Goal: Information Seeking & Learning: Learn about a topic

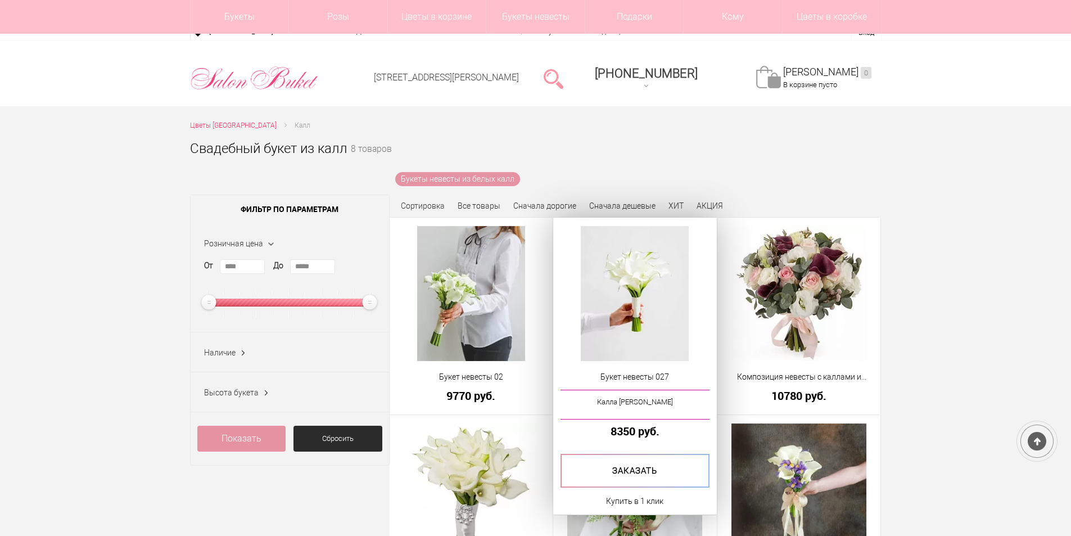
scroll to position [112, 0]
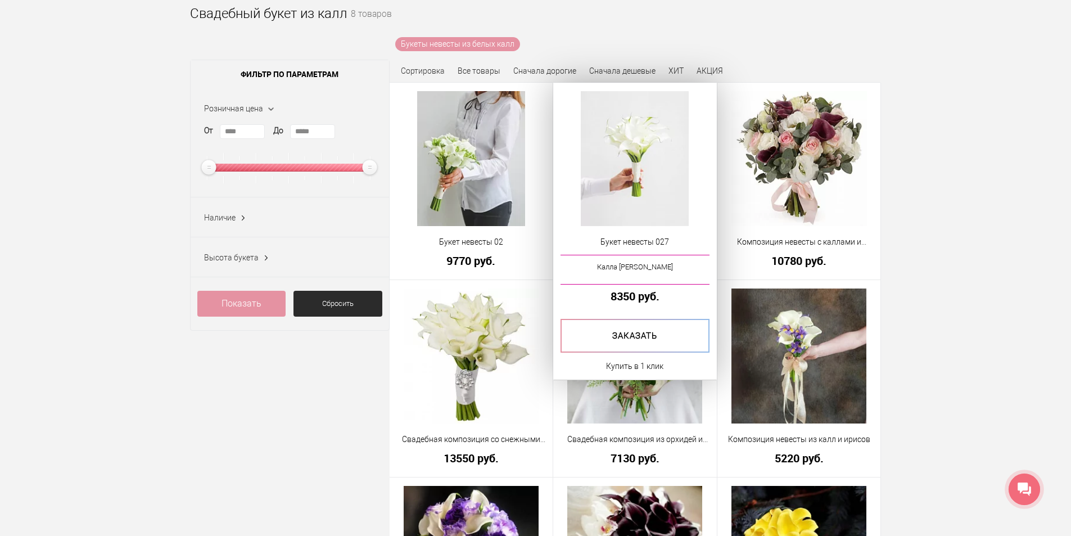
scroll to position [0, 0]
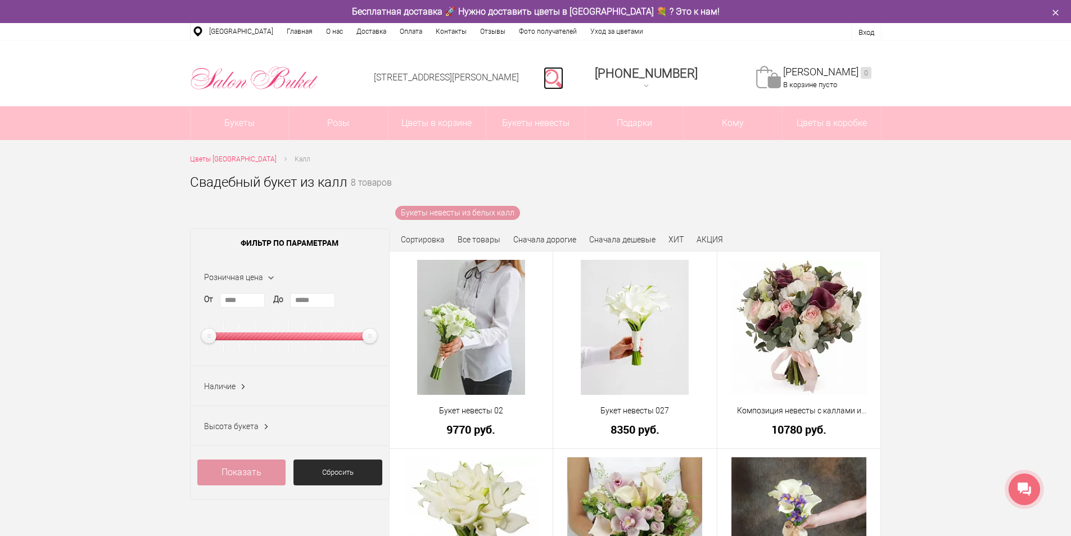
click at [563, 79] on link at bounding box center [554, 78] width 20 height 22
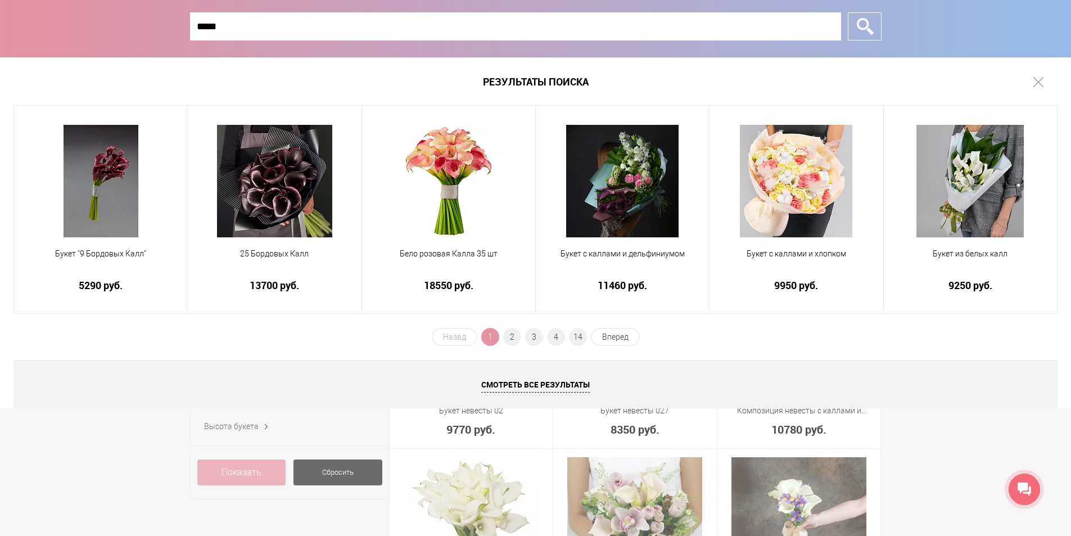
type input "*****"
click at [848, 12] on input "*" at bounding box center [865, 26] width 34 height 28
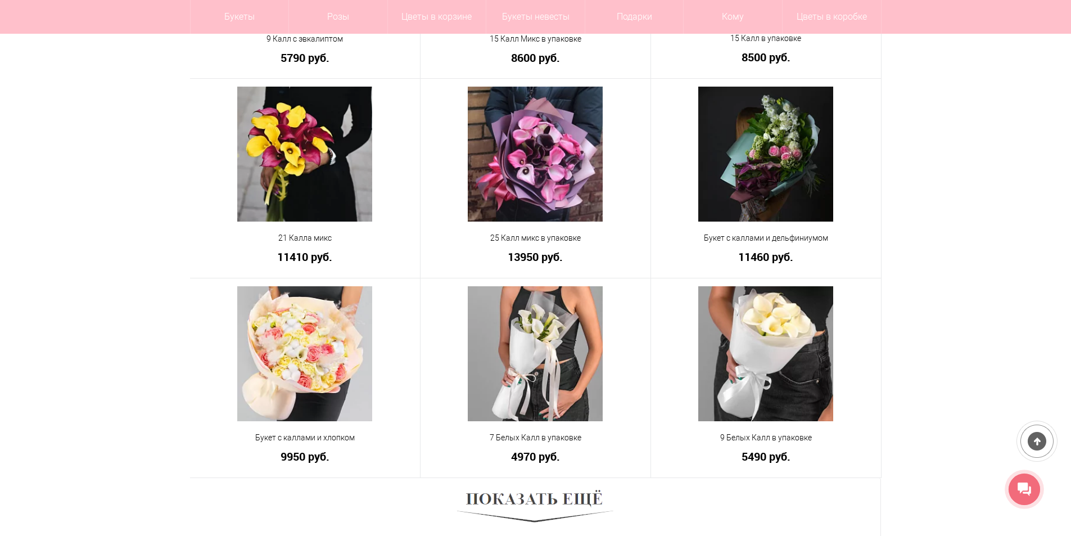
scroll to position [675, 0]
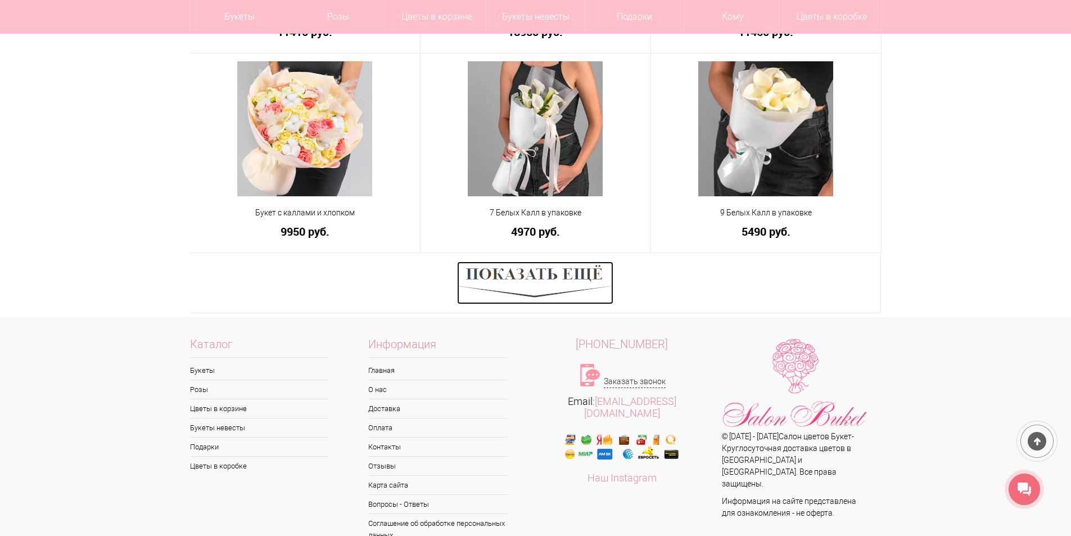
click at [534, 276] on img at bounding box center [535, 282] width 156 height 43
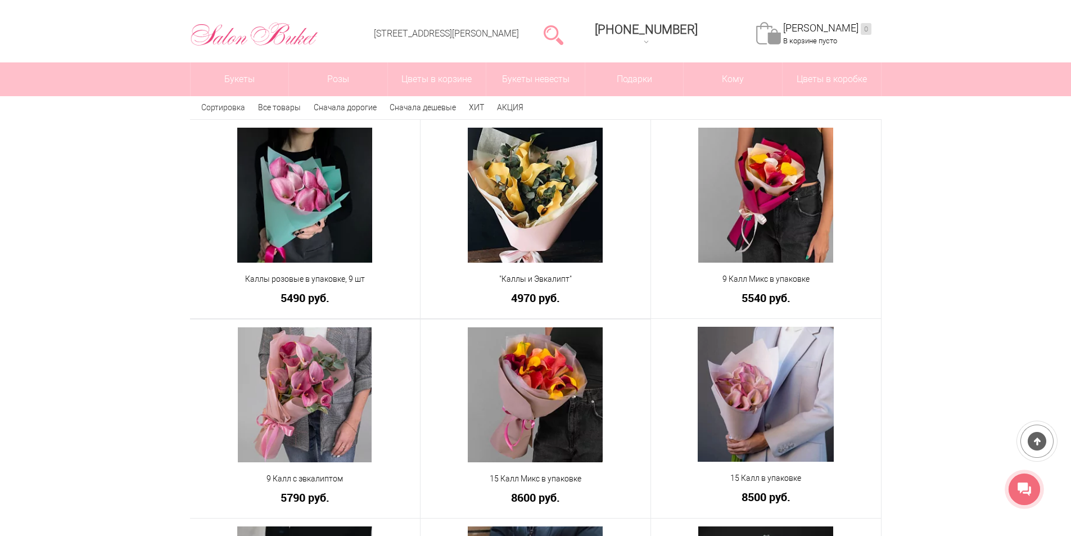
scroll to position [30, 0]
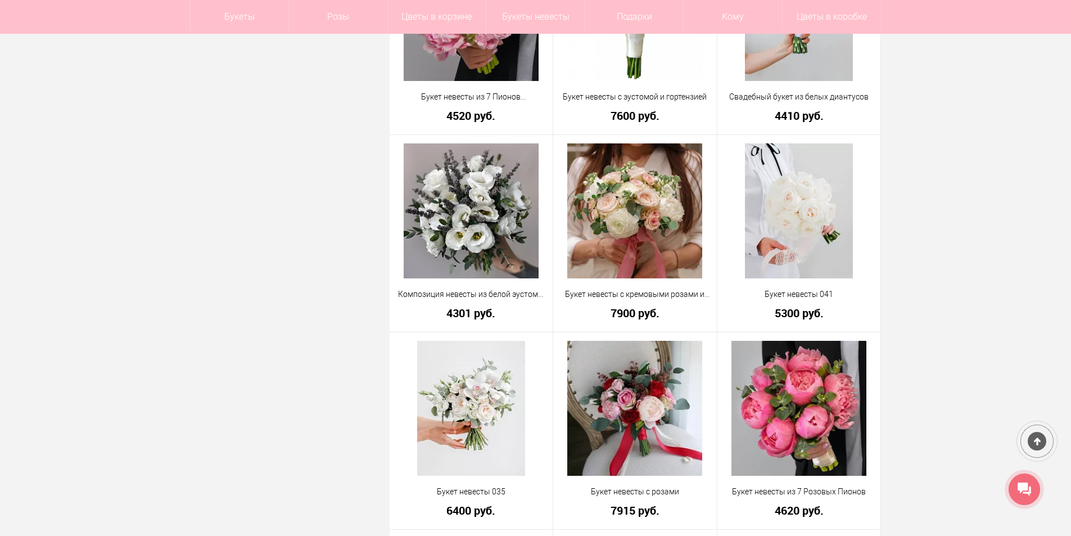
scroll to position [731, 0]
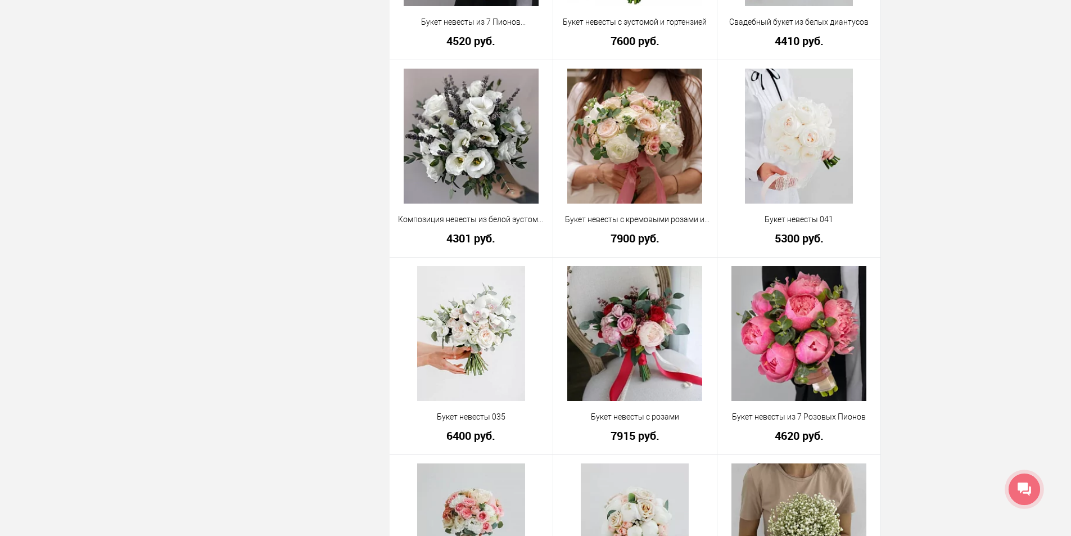
scroll to position [0, 0]
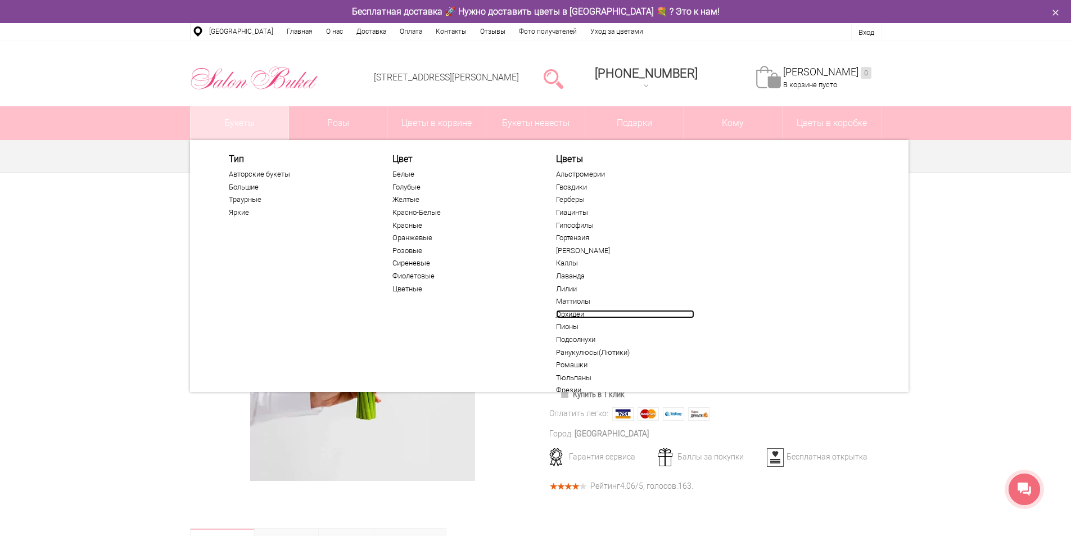
click at [569, 317] on link "Орхидеи" at bounding box center [625, 314] width 138 height 9
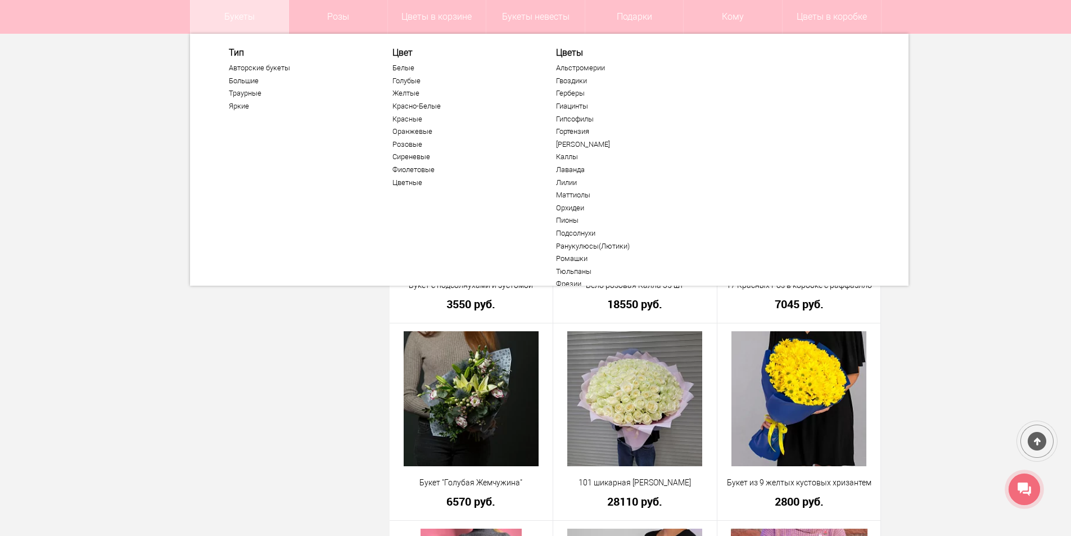
scroll to position [60, 0]
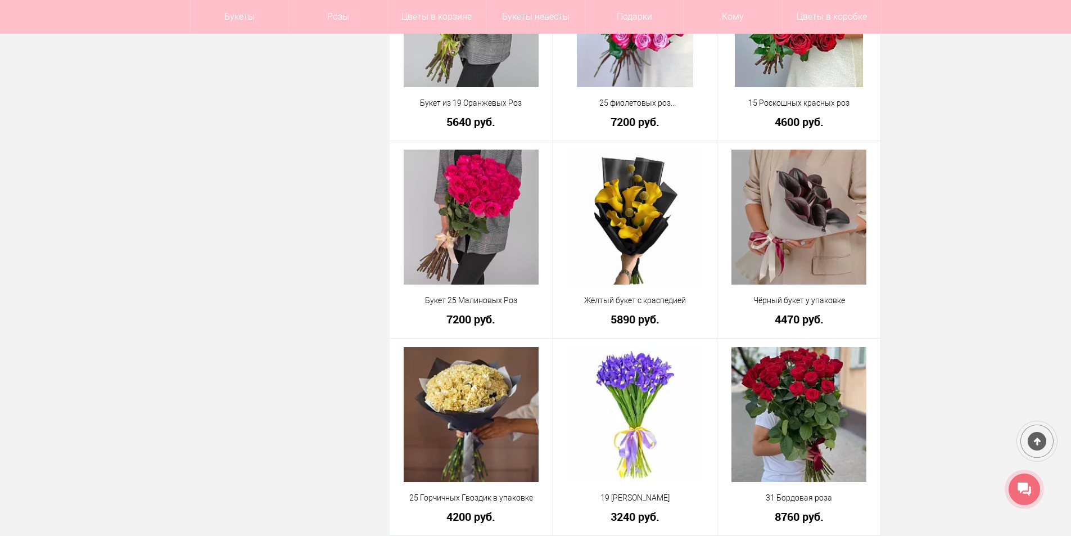
scroll to position [1090, 0]
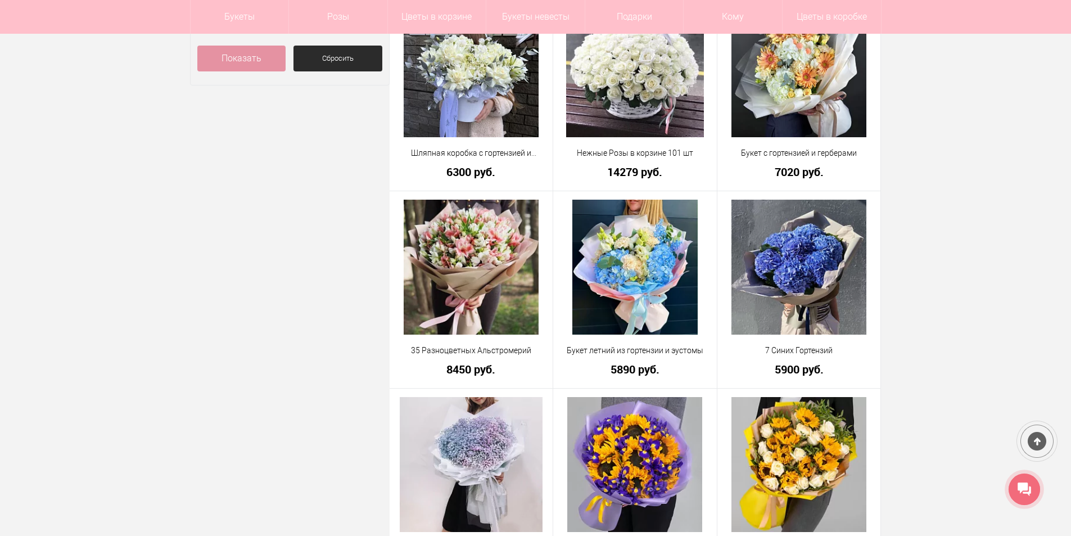
scroll to position [787, 0]
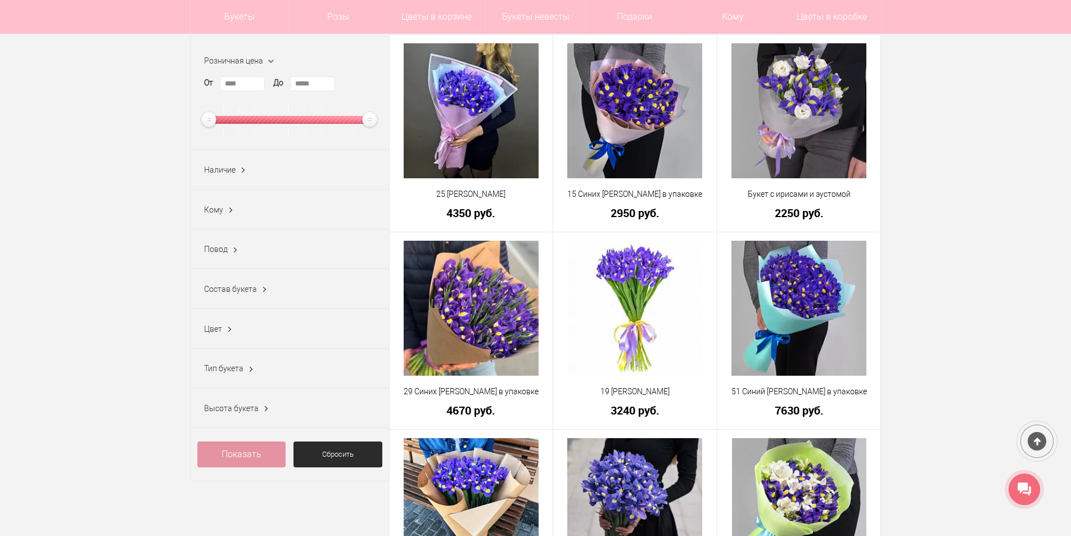
scroll to position [562, 0]
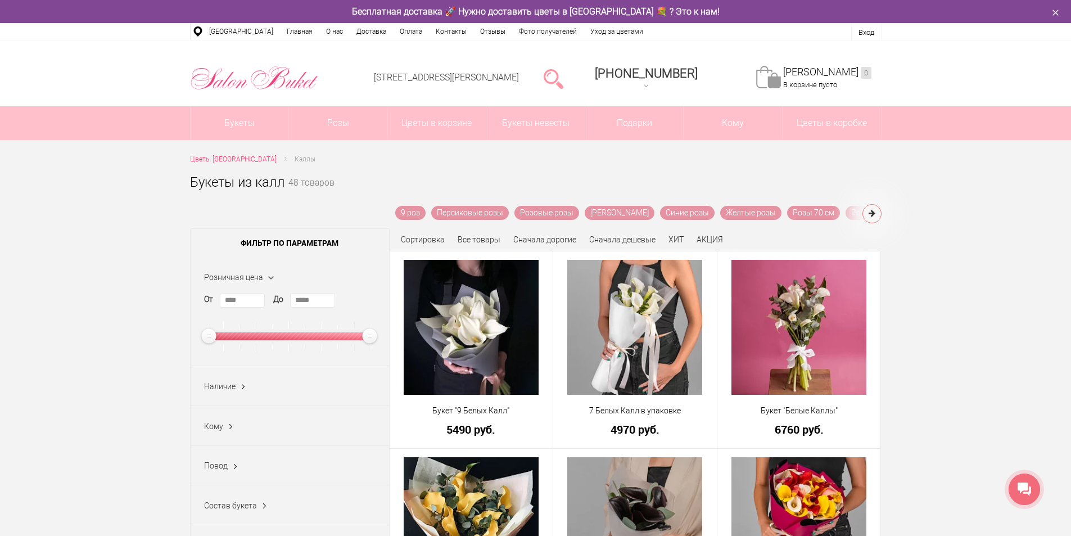
scroll to position [56, 0]
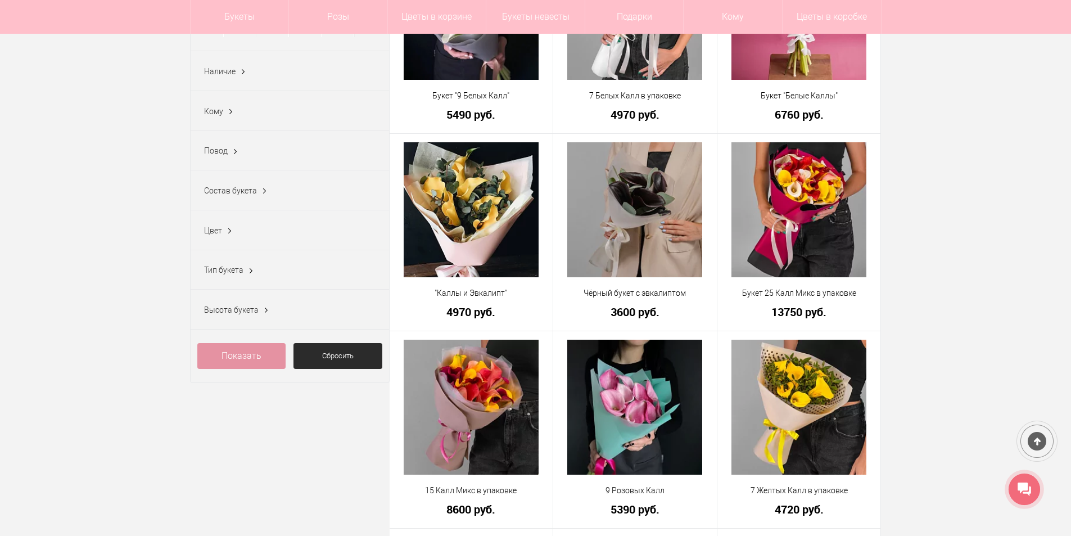
scroll to position [394, 0]
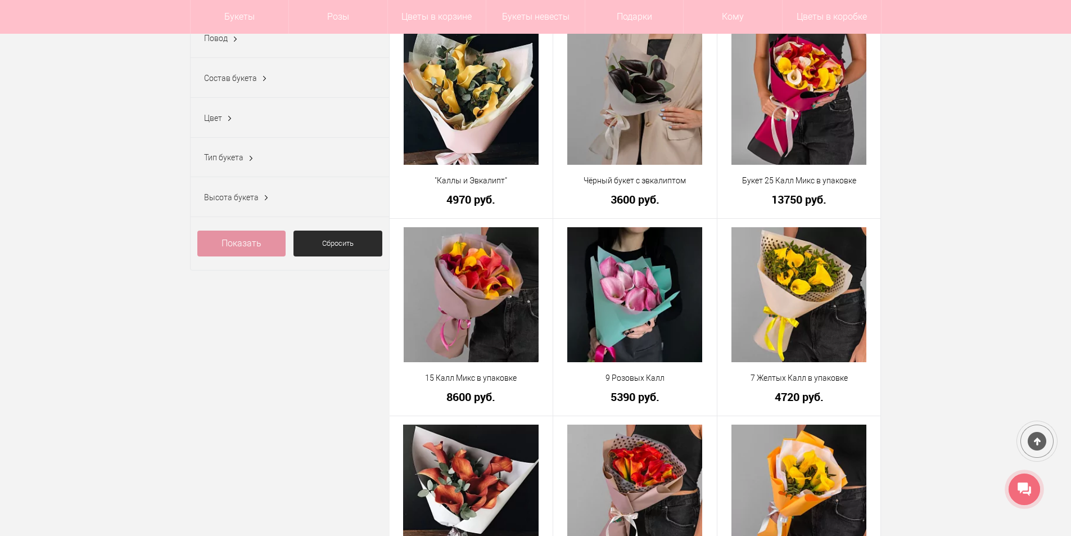
drag, startPoint x: 1068, startPoint y: 165, endPoint x: 1072, endPoint y: 192, distance: 27.8
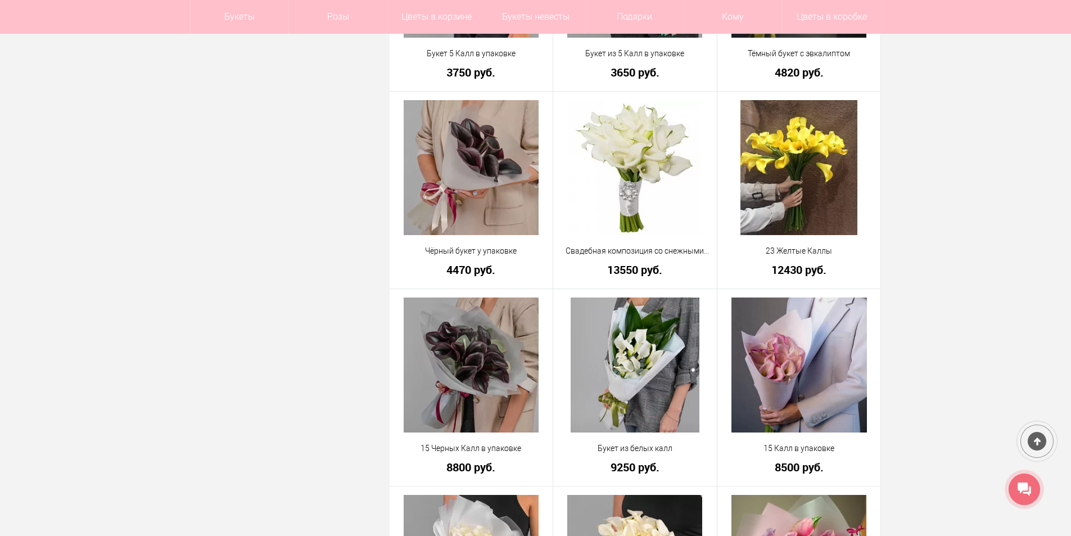
scroll to position [2042, 0]
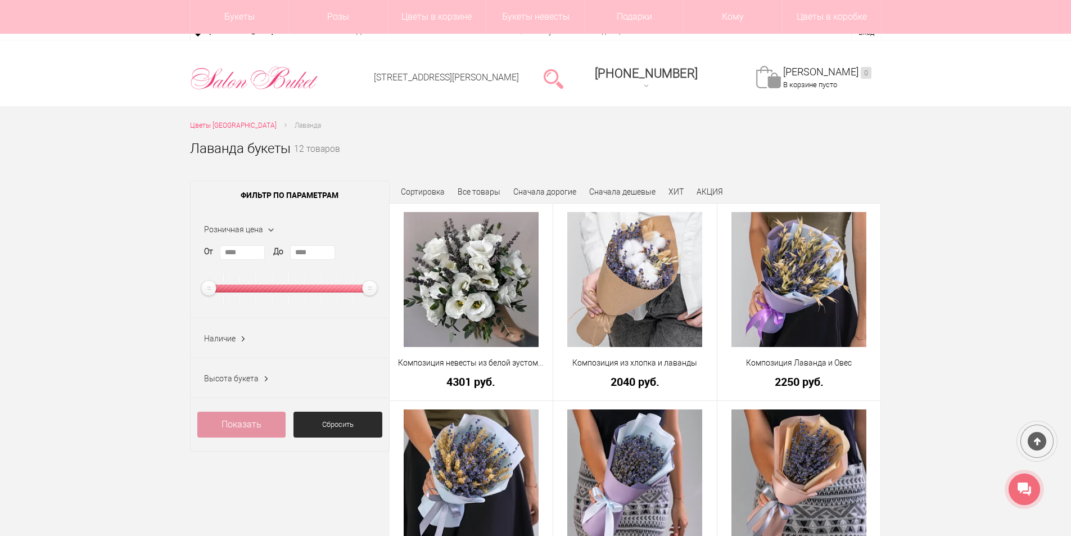
scroll to position [337, 0]
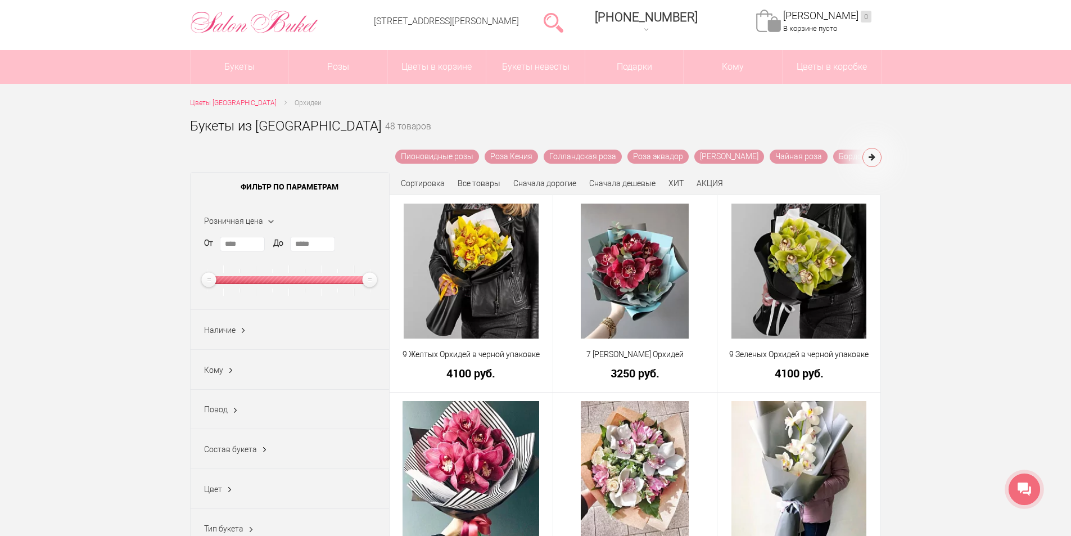
scroll to position [169, 0]
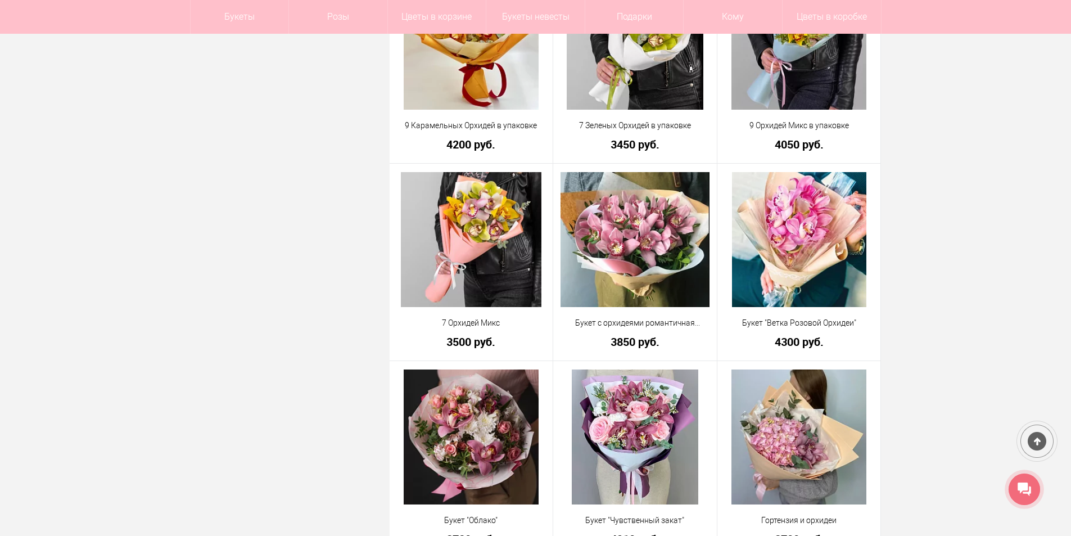
scroll to position [956, 0]
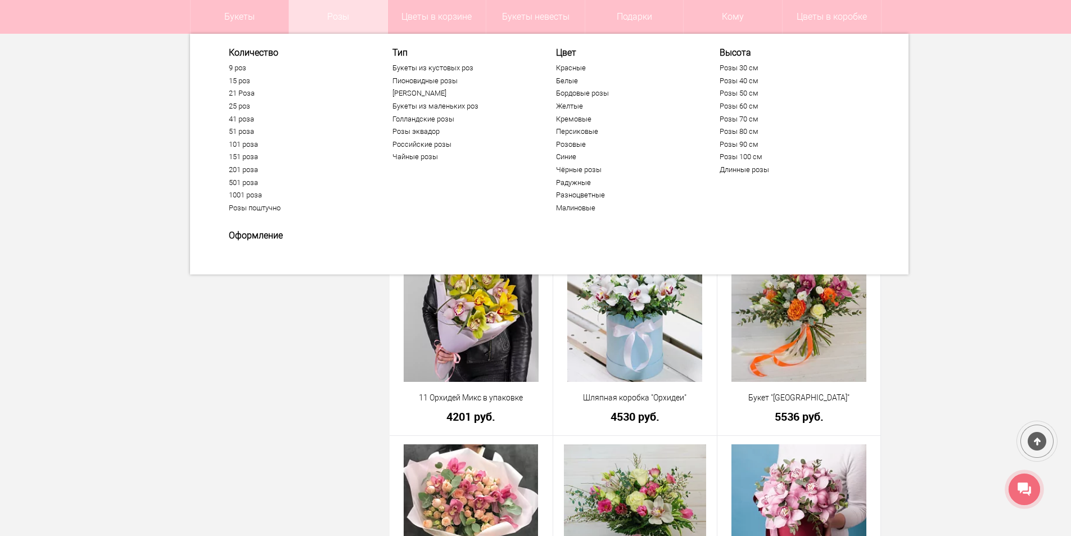
scroll to position [1530, 0]
